Goal: Find specific page/section

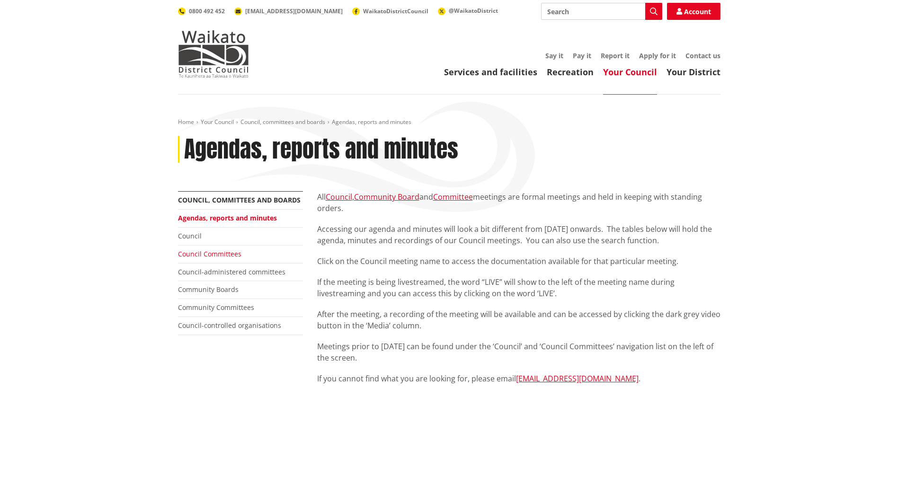
click at [215, 252] on link "Council Committees" at bounding box center [209, 253] width 63 height 9
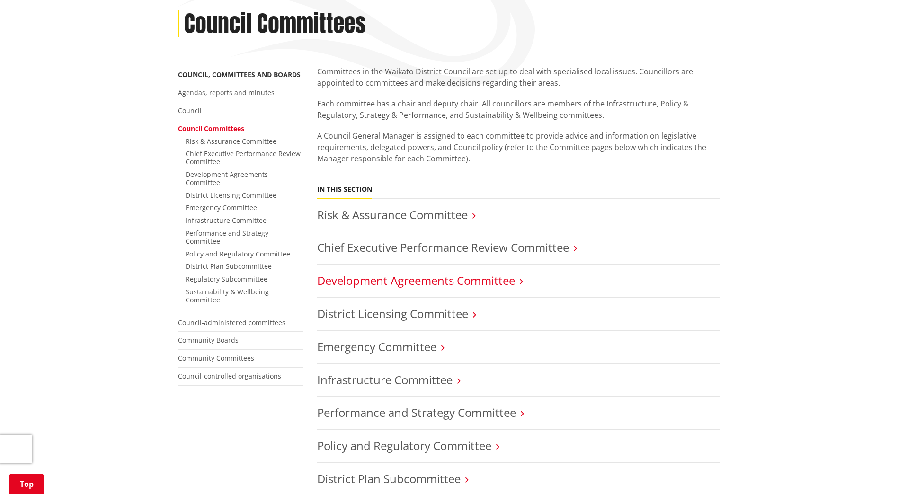
scroll to position [142, 0]
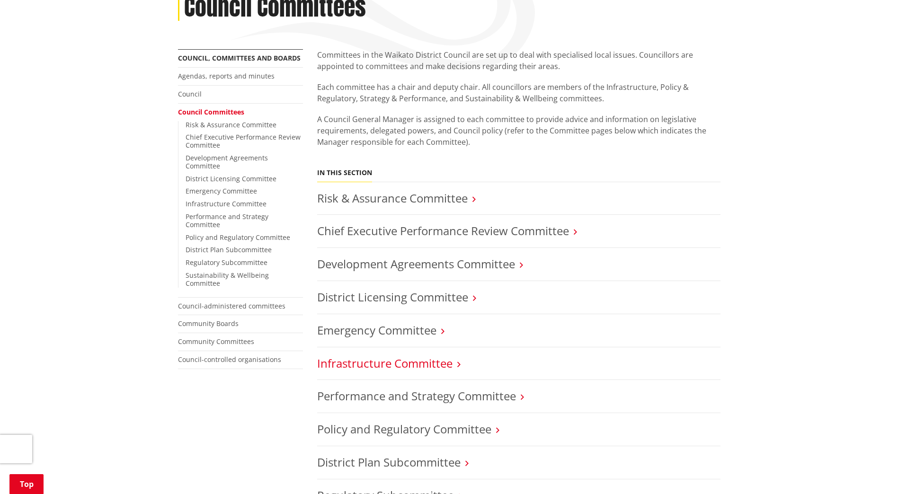
click at [438, 365] on link "Infrastructure Committee" at bounding box center [384, 364] width 135 height 16
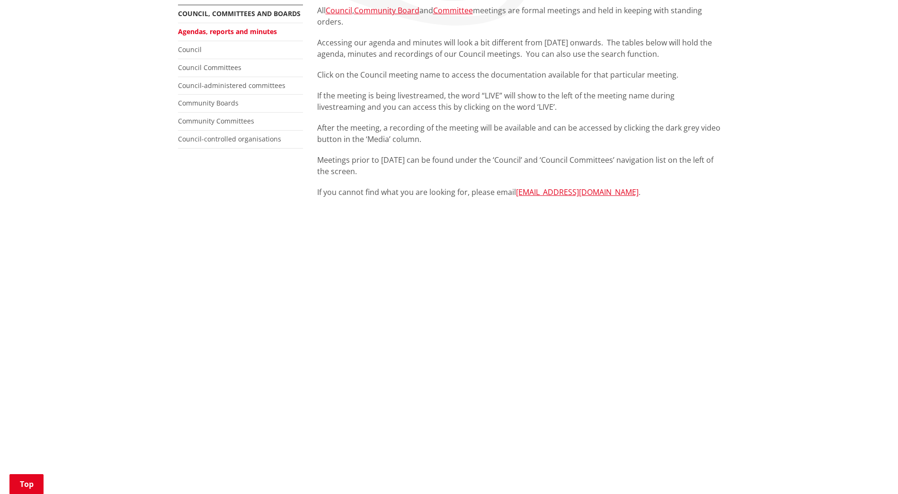
scroll to position [189, 0]
